Goal: Navigation & Orientation: Understand site structure

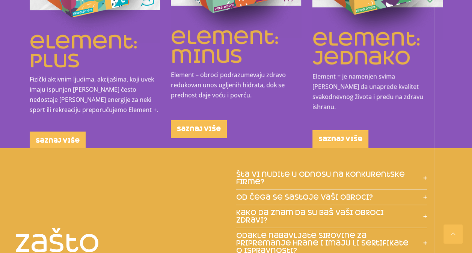
scroll to position [826, 0]
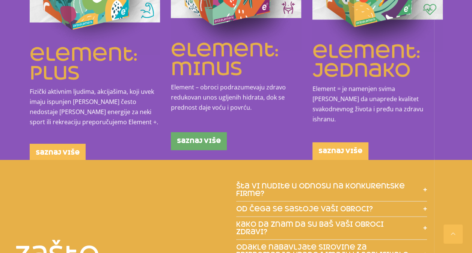
click at [215, 138] on span "saznaj više" at bounding box center [199, 141] width 44 height 6
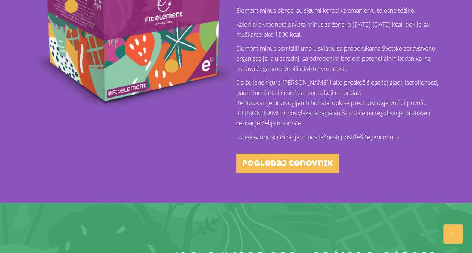
scroll to position [300, 0]
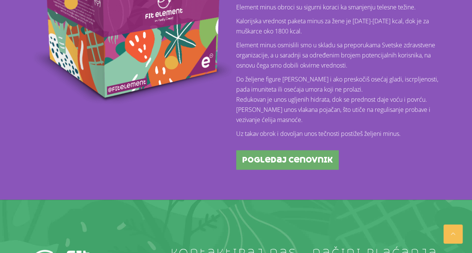
click at [284, 160] on span "pogledaj cenovnik" at bounding box center [287, 160] width 90 height 8
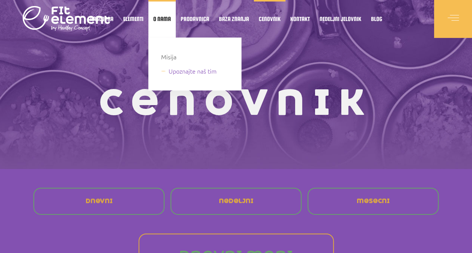
click at [166, 68] on link "Upoznajte naš tim" at bounding box center [196, 71] width 70 height 10
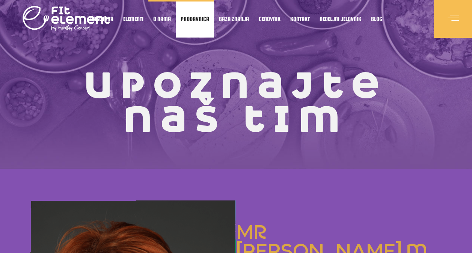
click at [188, 20] on span "Prodavnica" at bounding box center [195, 19] width 29 height 4
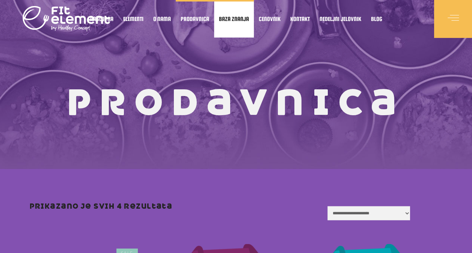
click at [239, 20] on span "Baza znanja" at bounding box center [234, 19] width 30 height 4
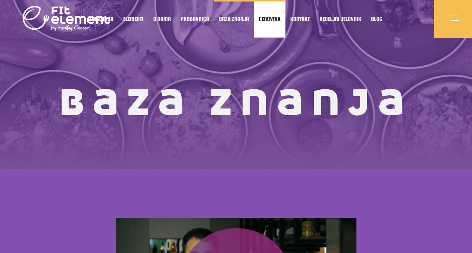
click at [268, 19] on span "Cenovnik" at bounding box center [270, 19] width 22 height 4
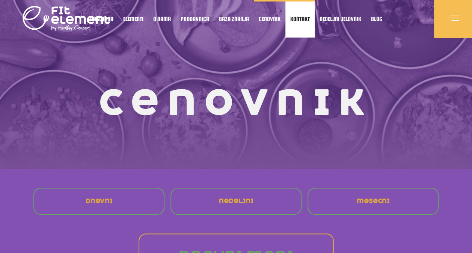
click at [299, 17] on span "Kontakt" at bounding box center [300, 19] width 20 height 4
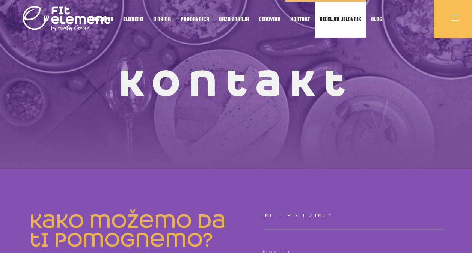
click at [331, 20] on span "Nedeljni jelovnik" at bounding box center [340, 19] width 42 height 4
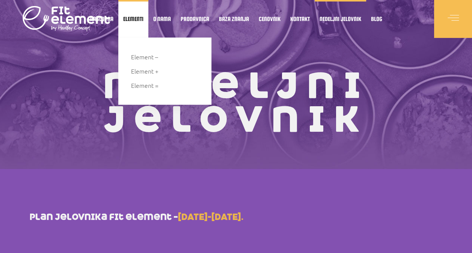
click at [140, 17] on span "Elementi" at bounding box center [133, 19] width 20 height 4
click at [133, 17] on span "Elementi" at bounding box center [133, 19] width 20 height 4
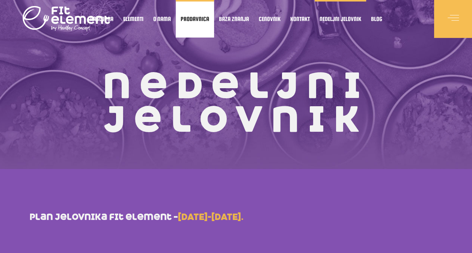
click at [188, 21] on span "Prodavnica" at bounding box center [195, 19] width 29 height 4
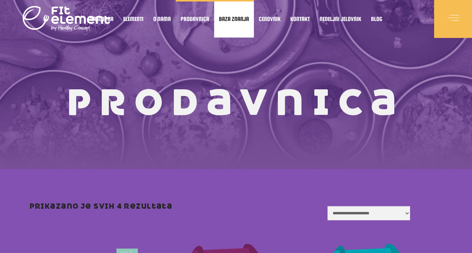
click at [227, 20] on span "Baza znanja" at bounding box center [234, 19] width 30 height 4
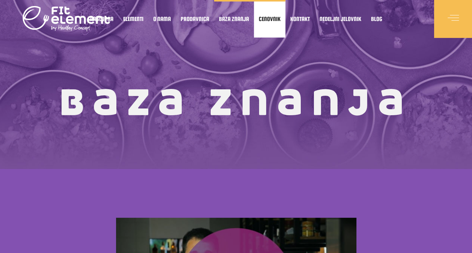
click at [264, 17] on span "Cenovnik" at bounding box center [270, 19] width 22 height 4
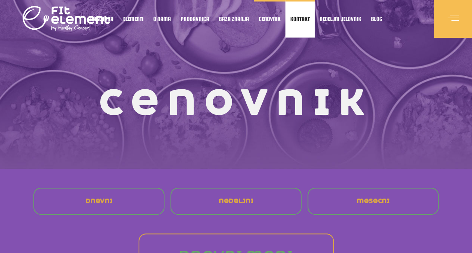
click at [296, 20] on span "Kontakt" at bounding box center [300, 19] width 20 height 4
